Goal: Task Accomplishment & Management: Use online tool/utility

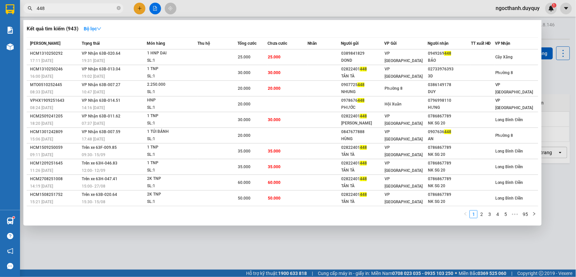
click at [57, 12] on input "448" at bounding box center [76, 8] width 79 height 7
type input "4"
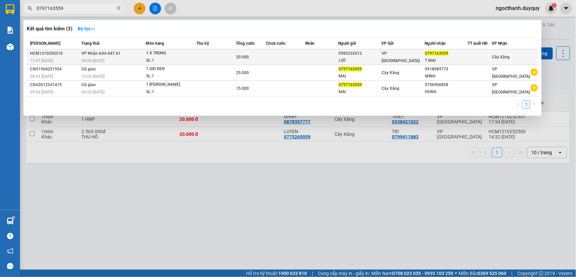
type input "0797163559"
click at [323, 55] on td at bounding box center [321, 57] width 33 height 16
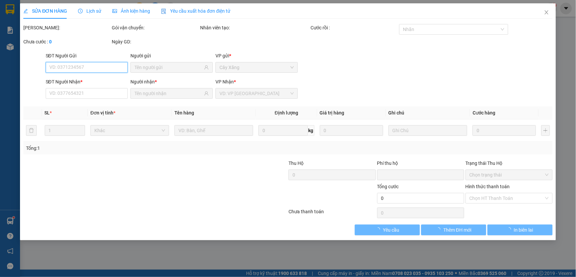
type input "0983232012"
type input "LỰC"
type input "0797163559"
type input "T MAI"
type input "0"
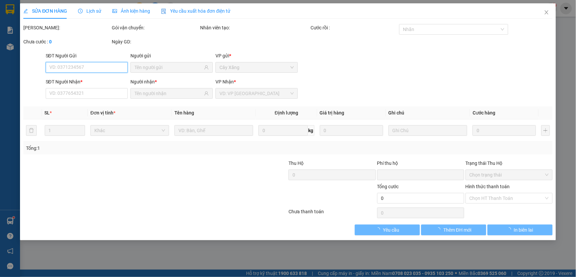
type input "20.000"
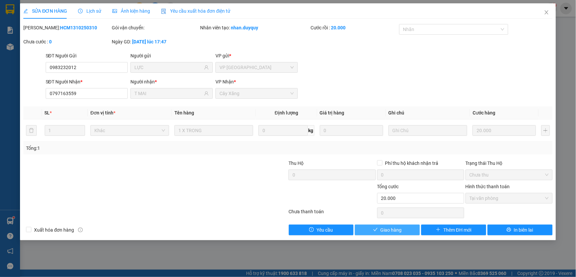
click at [399, 231] on span "Giao hàng" at bounding box center [390, 229] width 21 height 7
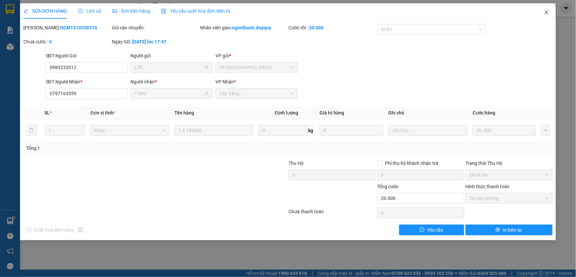
click at [546, 12] on icon "close" at bounding box center [546, 12] width 4 height 4
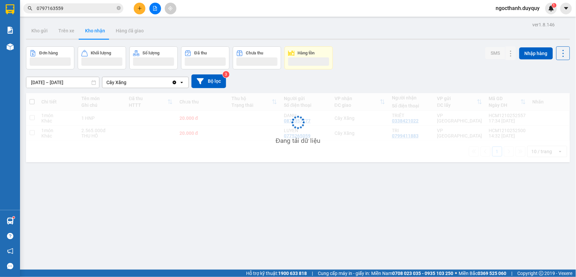
click at [72, 9] on input "0797163559" at bounding box center [76, 8] width 79 height 7
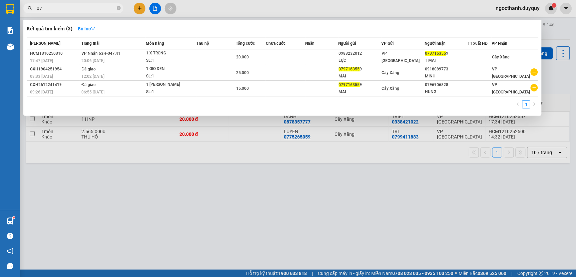
type input "0"
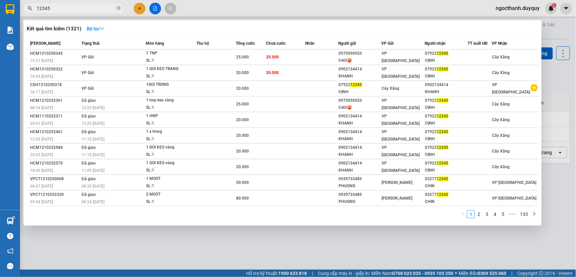
type input "12345"
drag, startPoint x: 339, startPoint y: 245, endPoint x: 302, endPoint y: 218, distance: 45.8
click at [339, 244] on div at bounding box center [288, 138] width 576 height 277
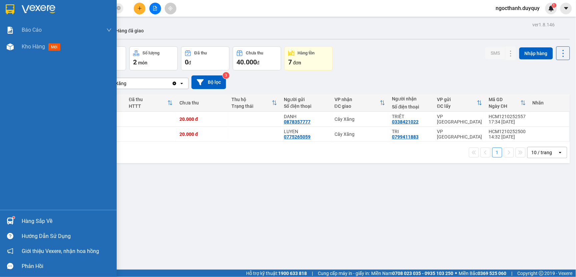
click at [38, 219] on div "Hàng sắp về" at bounding box center [67, 221] width 90 height 10
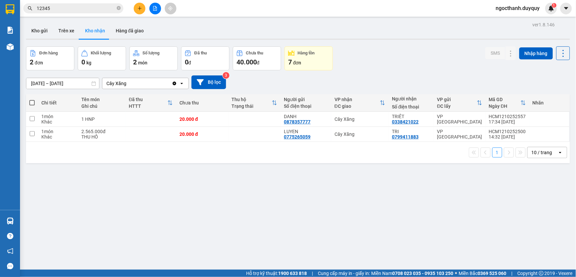
click at [388, 222] on section "Kết quả [PERSON_NAME] ( 1321 ) Bộ lọc Mã ĐH Trạng thái Món hàng Thu hộ Tổng [PE…" at bounding box center [288, 138] width 576 height 277
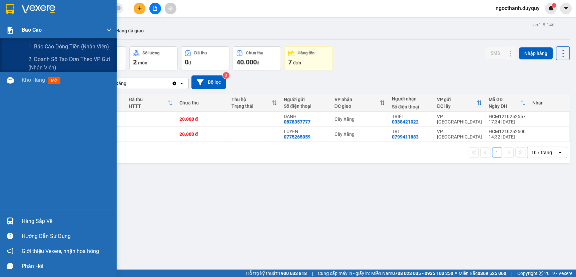
click at [37, 30] on span "Báo cáo" at bounding box center [32, 30] width 20 height 8
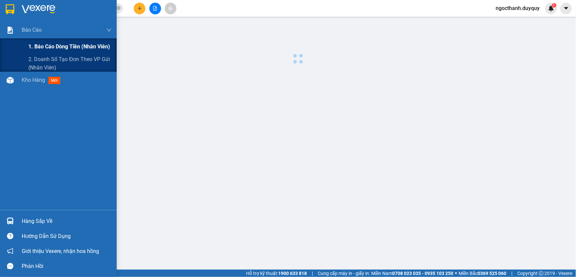
click at [45, 48] on span "1. Báo cáo dòng tiền (nhân viên)" at bounding box center [69, 46] width 82 height 8
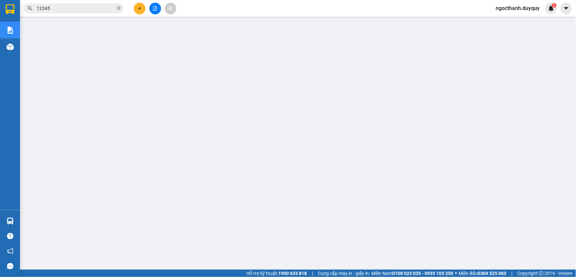
click at [501, 7] on span "ngocthanh.duyquy" at bounding box center [517, 8] width 55 height 8
click at [511, 22] on span "Đăng xuất" at bounding box center [520, 20] width 41 height 7
